Goal: Check status: Check status

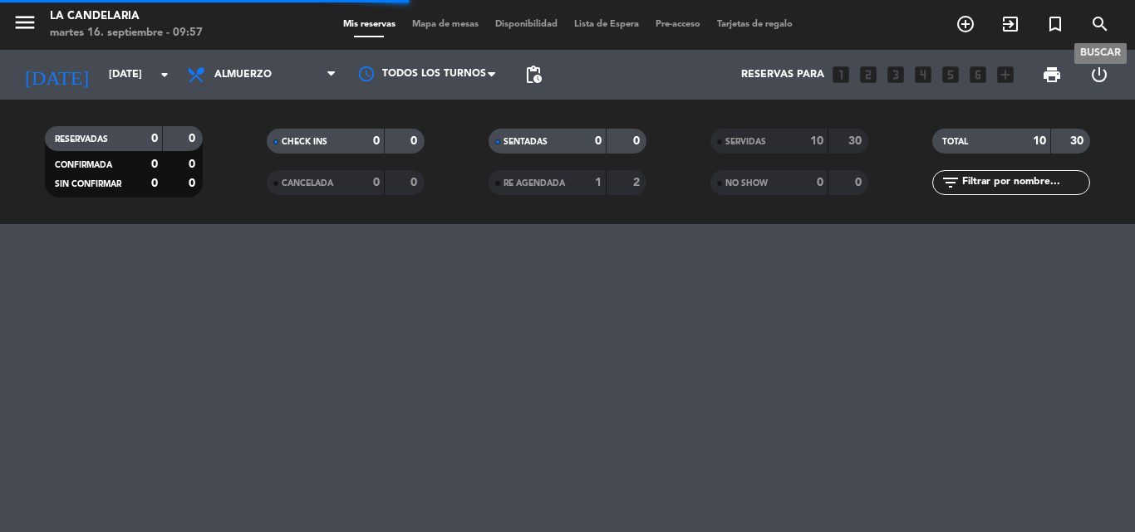
click at [1091, 21] on icon "search" at bounding box center [1100, 24] width 20 height 20
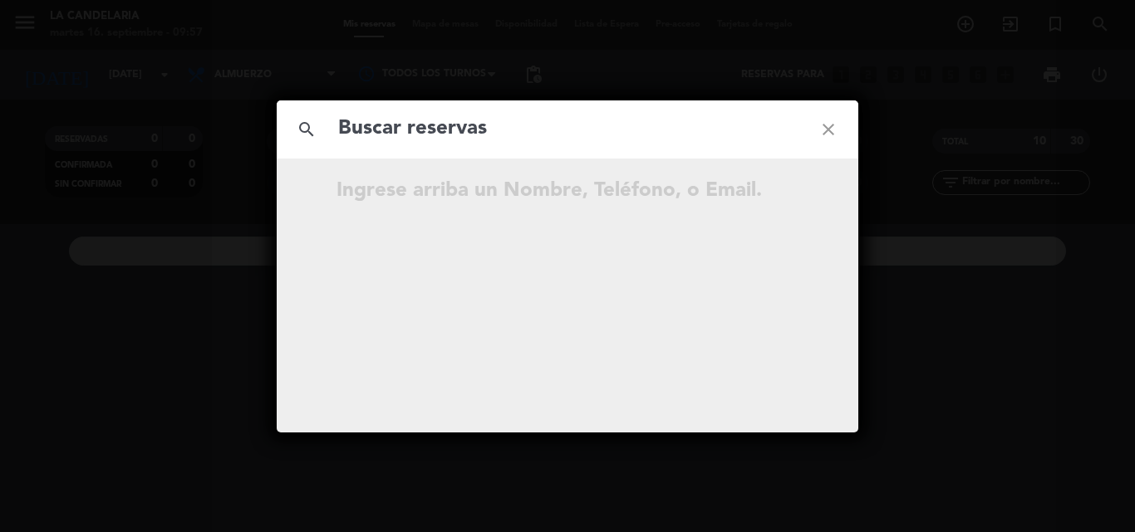
click at [494, 138] on input "text" at bounding box center [567, 129] width 462 height 34
type input "caqSB8"
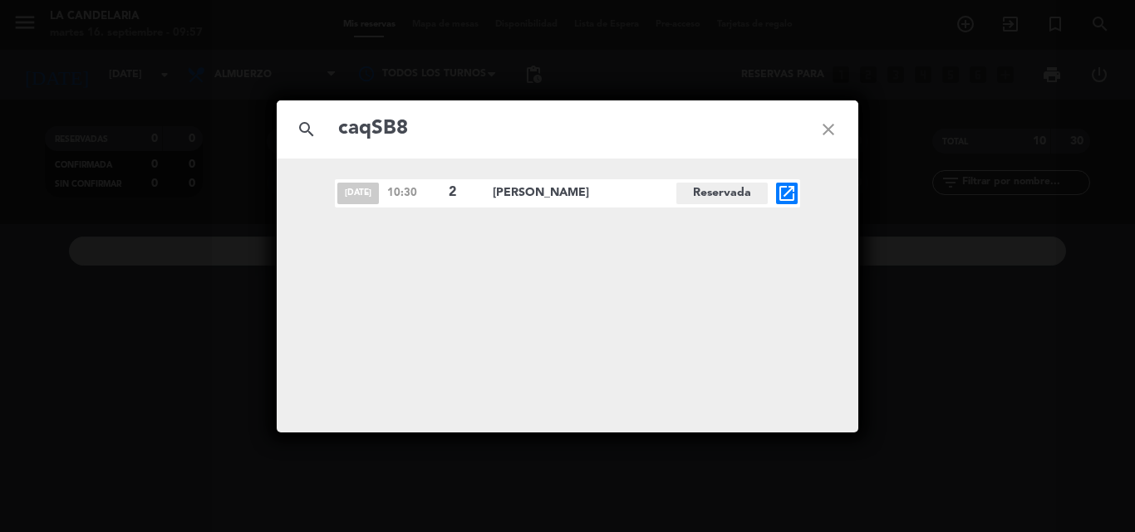
click at [789, 190] on icon "open_in_new" at bounding box center [787, 194] width 20 height 20
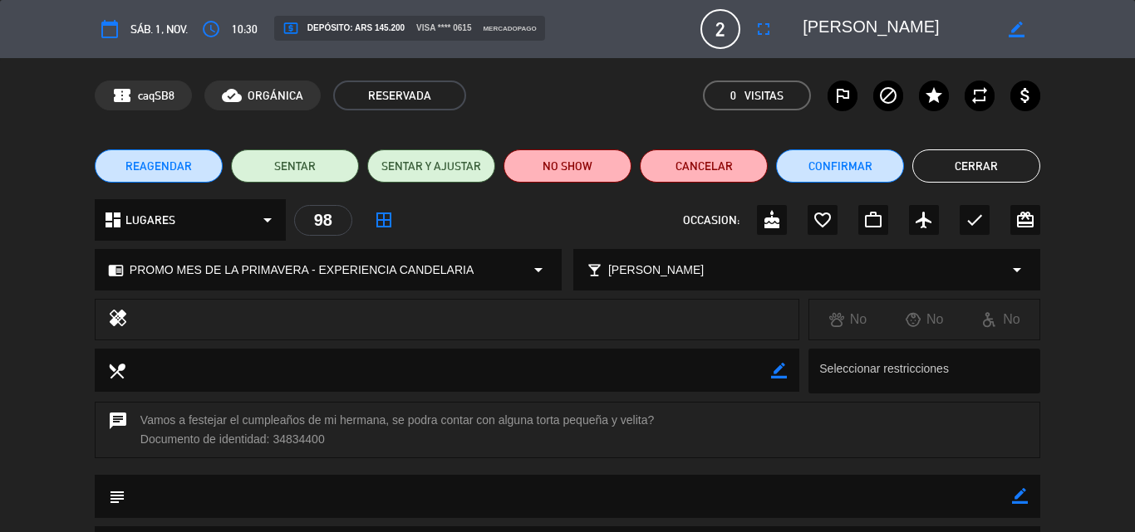
drag, startPoint x: 272, startPoint y: 442, endPoint x: 325, endPoint y: 438, distance: 52.5
click at [325, 438] on div "chat Vamos a festejar el cumpleaños de mi hermana, se podra contar con alguna t…" at bounding box center [567, 430] width 945 height 56
copy div "34834400"
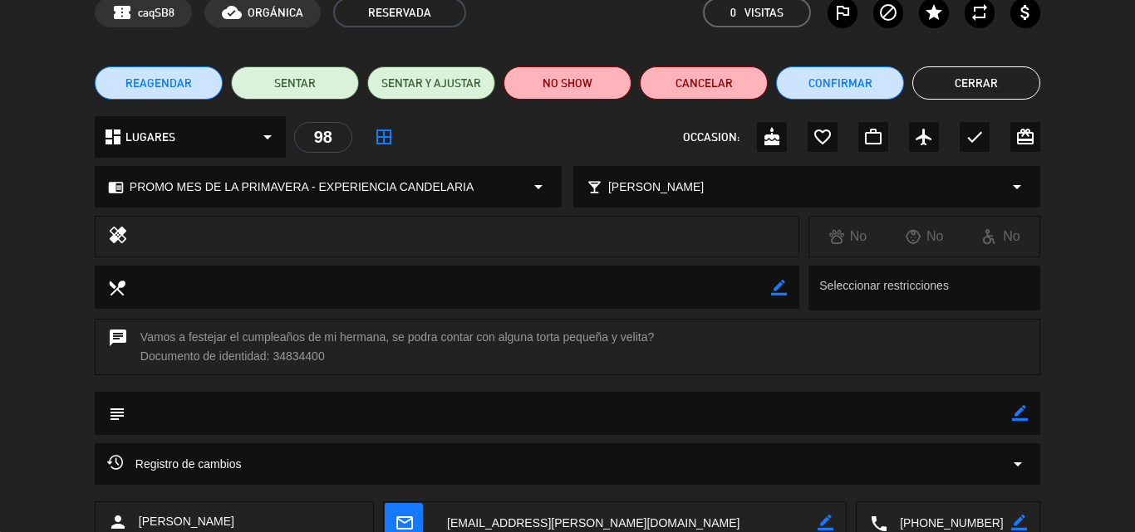
scroll to position [166, 0]
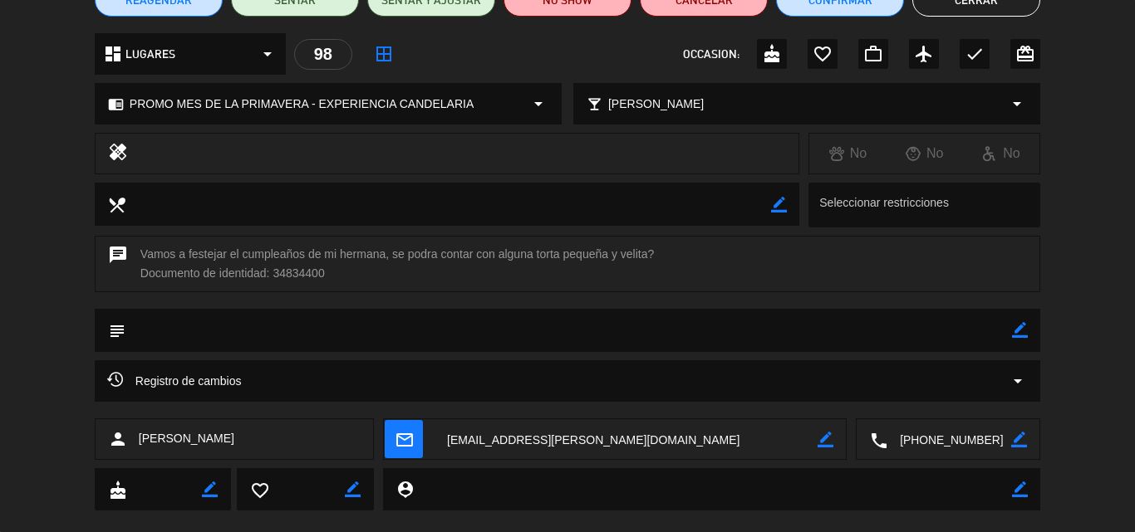
drag, startPoint x: 131, startPoint y: 441, endPoint x: 223, endPoint y: 435, distance: 91.5
click at [223, 435] on div "person [PERSON_NAME]" at bounding box center [234, 440] width 279 height 42
copy div "[PERSON_NAME]"
click at [573, 488] on textarea at bounding box center [713, 489] width 598 height 42
drag, startPoint x: 546, startPoint y: 438, endPoint x: 527, endPoint y: 443, distance: 19.7
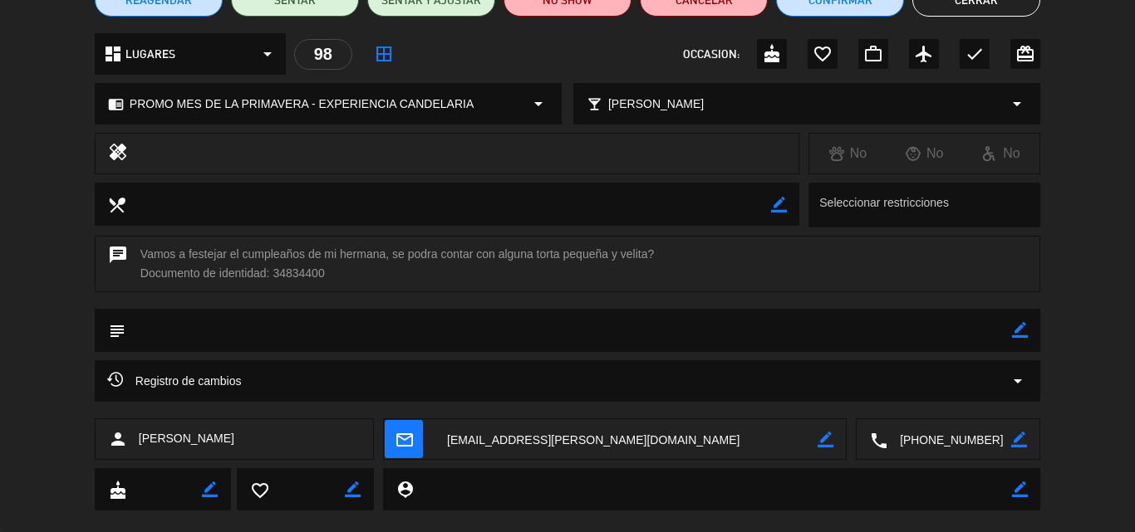
click at [545, 437] on textarea at bounding box center [625, 440] width 383 height 42
click at [183, 434] on span "[PERSON_NAME]" at bounding box center [187, 438] width 96 height 19
drag, startPoint x: 140, startPoint y: 438, endPoint x: 243, endPoint y: 445, distance: 103.3
click at [243, 445] on div "person [PERSON_NAME]" at bounding box center [234, 440] width 279 height 42
copy span "[PERSON_NAME]"
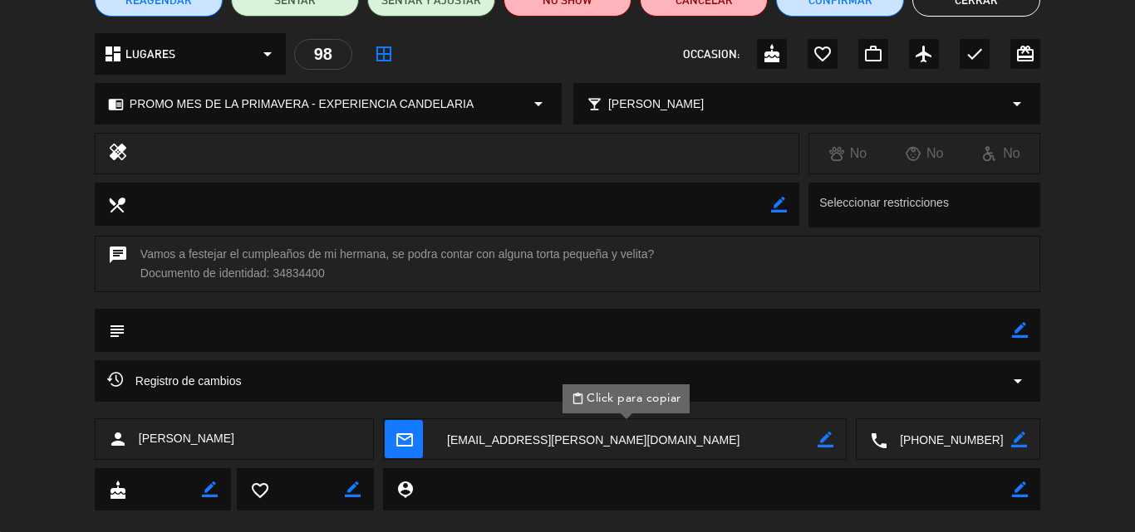
scroll to position [0, 0]
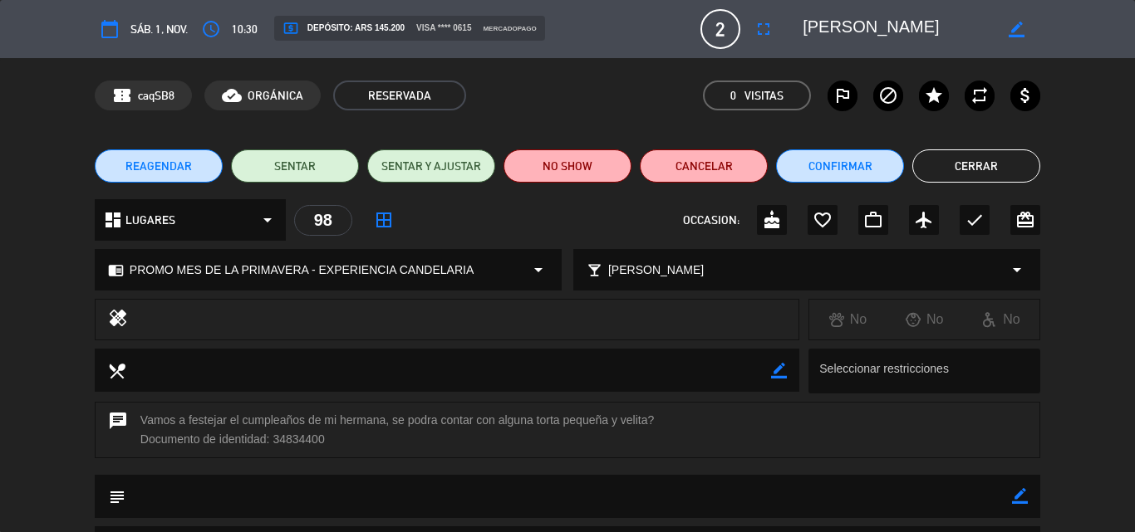
click at [1017, 498] on icon "border_color" at bounding box center [1020, 496] width 16 height 16
click at [204, 494] on textarea at bounding box center [568, 496] width 886 height 42
paste textarea "B 0007-00006230"
type textarea "B 0007-00006230"
click at [1021, 497] on icon at bounding box center [1020, 496] width 16 height 16
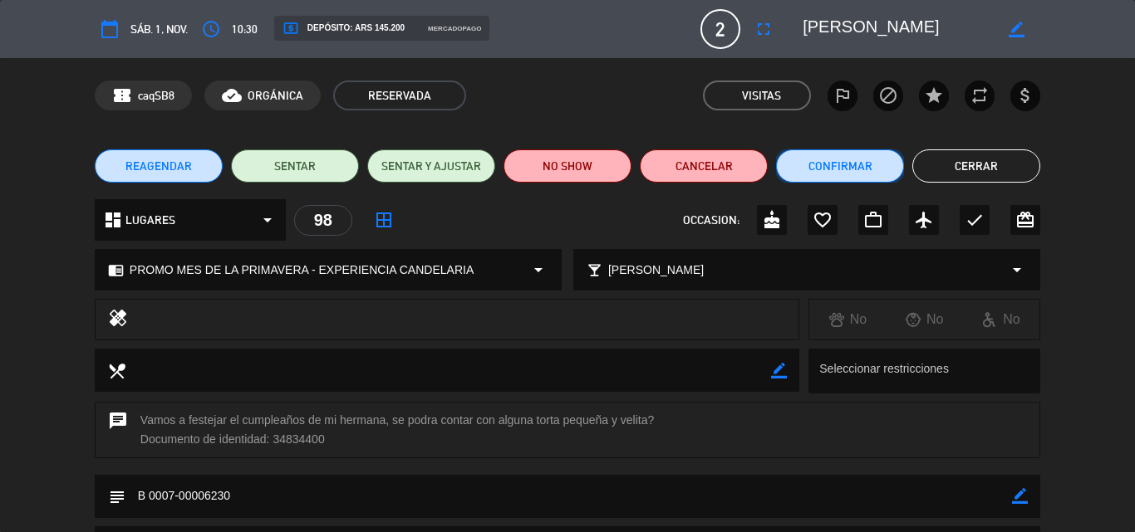
click at [858, 166] on button "Confirmar" at bounding box center [840, 166] width 128 height 33
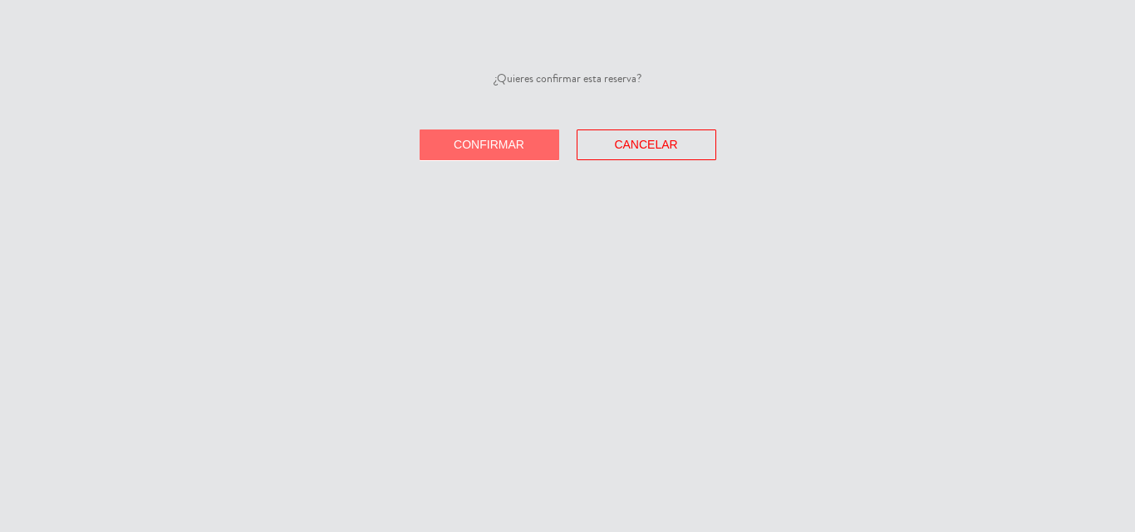
click at [521, 146] on span "Confirmar" at bounding box center [489, 144] width 71 height 13
